Goal: Transaction & Acquisition: Purchase product/service

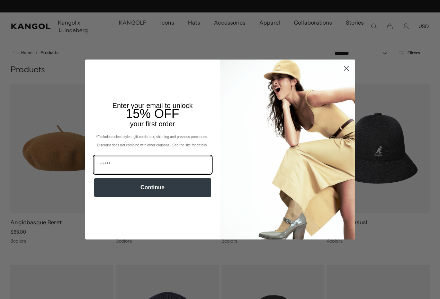
scroll to position [0, 143]
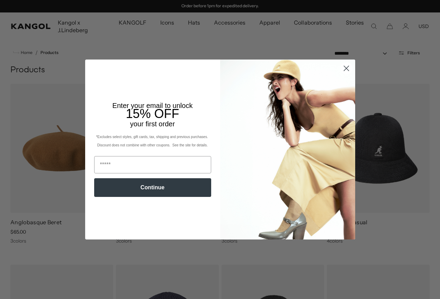
click at [345, 67] on circle "Close dialog" at bounding box center [345, 68] width 11 height 11
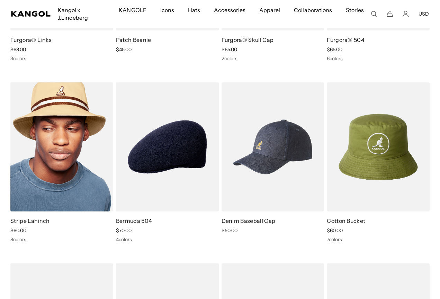
click at [72, 172] on img at bounding box center [61, 146] width 103 height 129
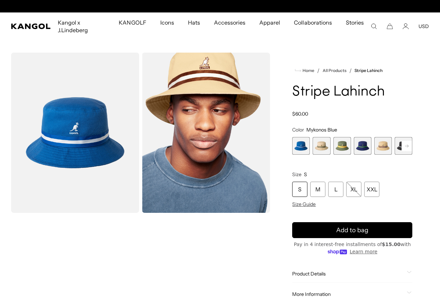
scroll to position [0, 143]
click at [410, 146] on rect at bounding box center [406, 146] width 10 height 10
click at [410, 148] on rect at bounding box center [406, 146] width 10 height 10
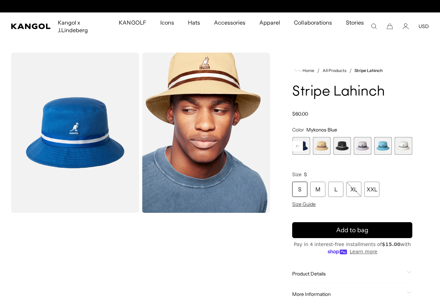
scroll to position [0, 0]
click at [384, 149] on span "8 of 9" at bounding box center [383, 146] width 18 height 18
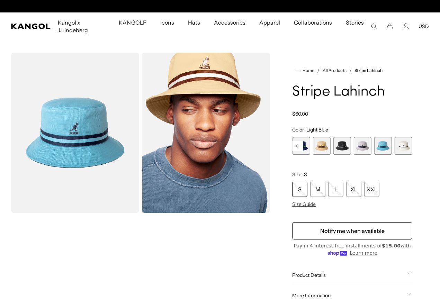
scroll to position [0, 143]
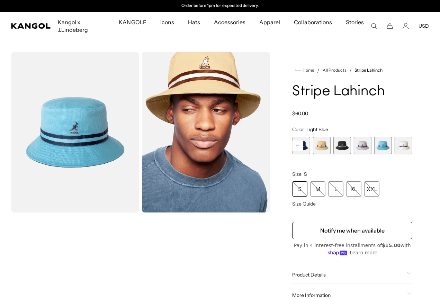
click at [403, 147] on span "9 of 9" at bounding box center [403, 146] width 18 height 18
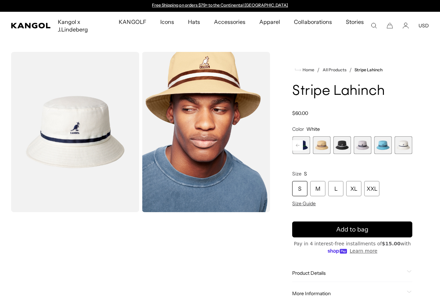
click at [364, 147] on span "7 of 9" at bounding box center [363, 145] width 18 height 18
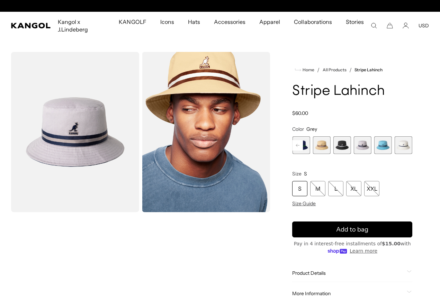
scroll to position [0, 143]
click at [342, 146] on span "6 of 9" at bounding box center [342, 145] width 18 height 18
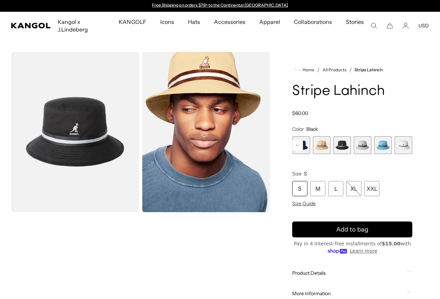
click at [325, 147] on span "5 of 9" at bounding box center [322, 145] width 18 height 18
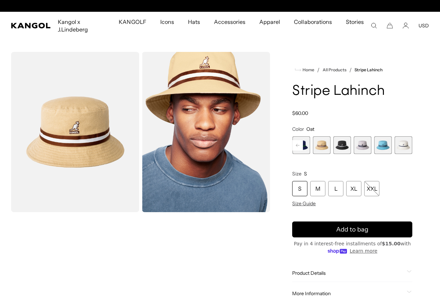
scroll to position [0, 143]
click at [303, 147] on span "4 of 9" at bounding box center [301, 145] width 18 height 18
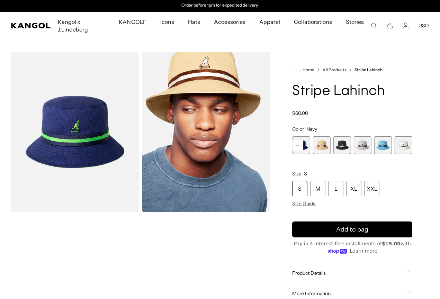
click at [300, 146] on rect at bounding box center [297, 145] width 10 height 10
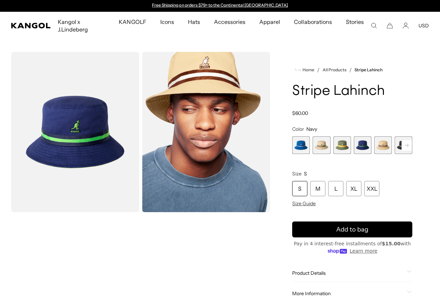
click at [305, 148] on span "1 of 9" at bounding box center [301, 145] width 18 height 18
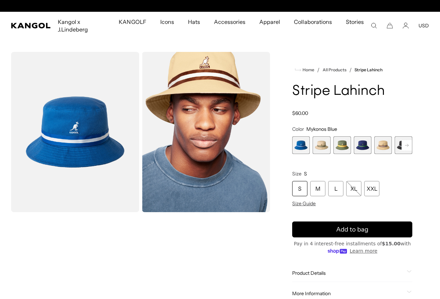
scroll to position [0, 143]
click at [319, 147] on span "2 of 9" at bounding box center [321, 145] width 18 height 18
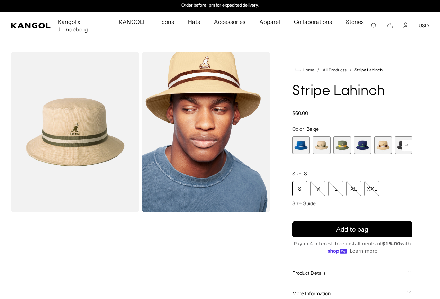
click at [340, 148] on span "3 of 9" at bounding box center [342, 145] width 18 height 18
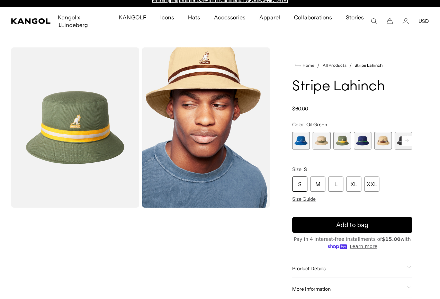
click at [409, 140] on rect at bounding box center [406, 141] width 10 height 10
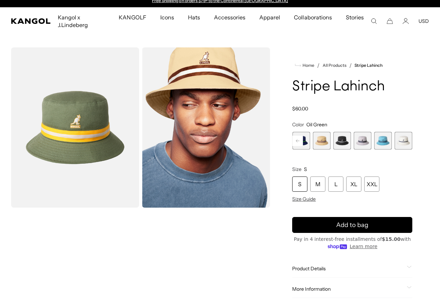
click at [366, 141] on span "7 of 9" at bounding box center [363, 141] width 18 height 18
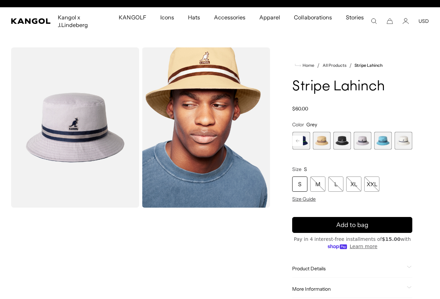
scroll to position [0, 143]
click at [82, 141] on img "Gallery Viewer" at bounding box center [75, 127] width 128 height 160
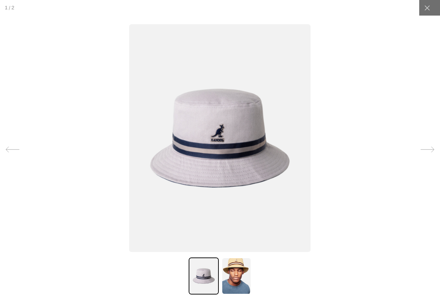
click at [92, 162] on div at bounding box center [220, 149] width 440 height 299
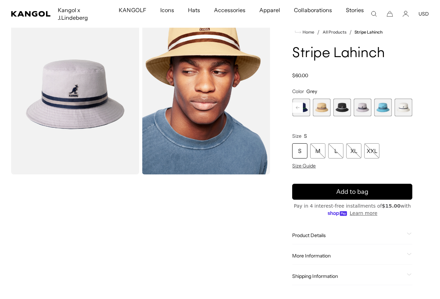
scroll to position [0, 0]
click at [408, 108] on span "9 of 9" at bounding box center [403, 108] width 18 height 18
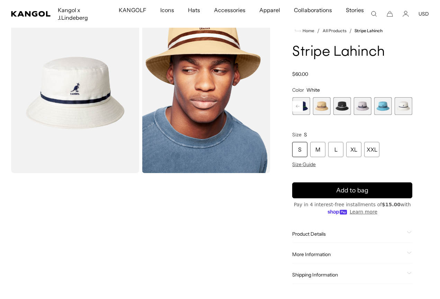
scroll to position [0, 143]
click at [360, 108] on span "7 of 9" at bounding box center [363, 106] width 18 height 18
click at [362, 108] on span "7 of 9" at bounding box center [363, 106] width 18 height 18
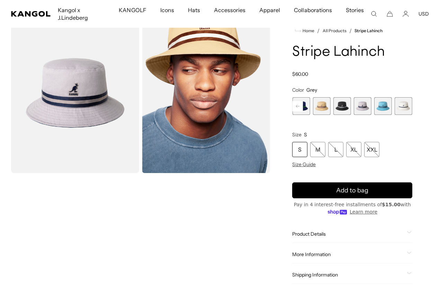
click at [345, 109] on span "6 of 9" at bounding box center [342, 106] width 18 height 18
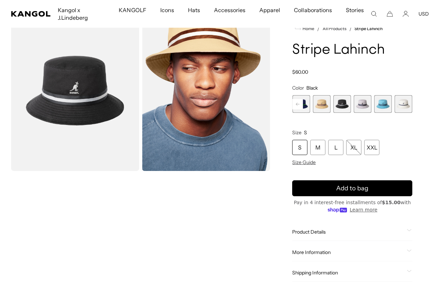
click at [299, 105] on rect at bounding box center [297, 104] width 10 height 10
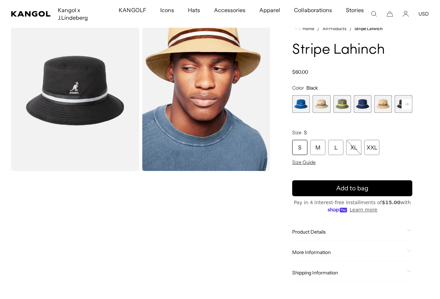
click at [299, 105] on span "1 of 9" at bounding box center [301, 104] width 18 height 18
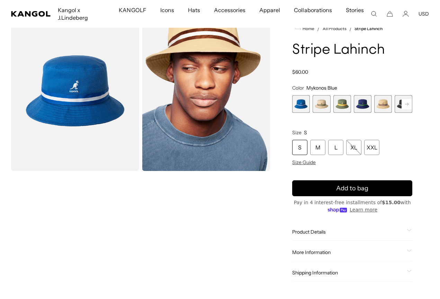
click at [325, 107] on span "2 of 9" at bounding box center [321, 104] width 18 height 18
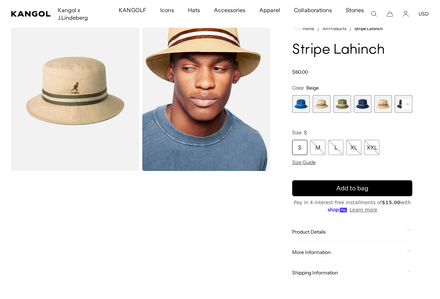
click at [322, 107] on span "2 of 9" at bounding box center [321, 104] width 18 height 18
click at [406, 104] on icon at bounding box center [406, 103] width 3 height 3
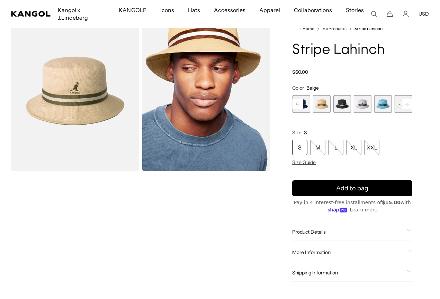
click at [406, 104] on icon at bounding box center [406, 103] width 3 height 3
click at [321, 103] on span "5 of 9" at bounding box center [322, 104] width 18 height 18
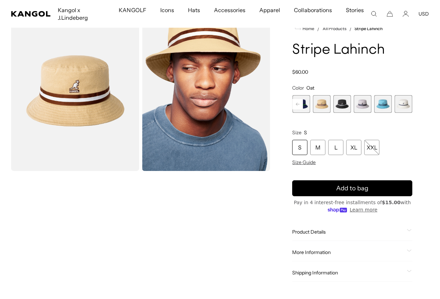
scroll to position [0, 143]
click at [360, 105] on span "7 of 9" at bounding box center [363, 104] width 18 height 18
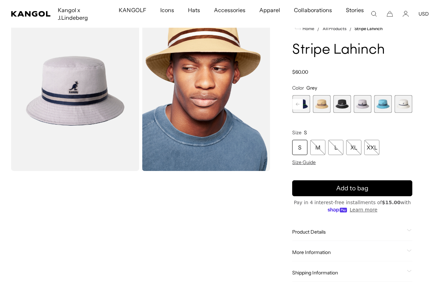
scroll to position [0, 143]
click at [403, 106] on span "9 of 9" at bounding box center [403, 104] width 18 height 18
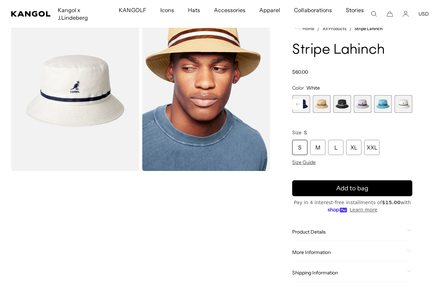
click at [384, 105] on span "8 of 9" at bounding box center [383, 104] width 18 height 18
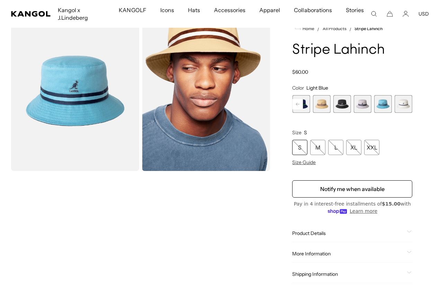
scroll to position [0, 143]
click at [367, 105] on span "7 of 9" at bounding box center [363, 104] width 18 height 18
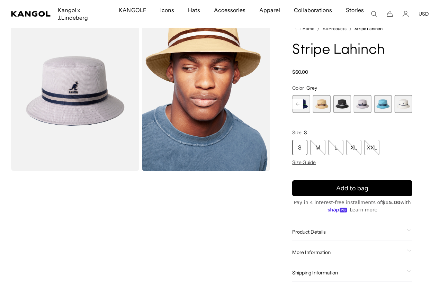
scroll to position [0, 143]
click at [380, 106] on span "8 of 9" at bounding box center [383, 104] width 18 height 18
